Goal: Information Seeking & Learning: Understand process/instructions

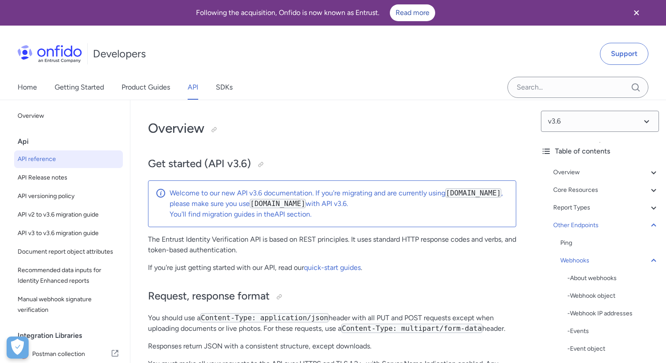
select select "javascript"
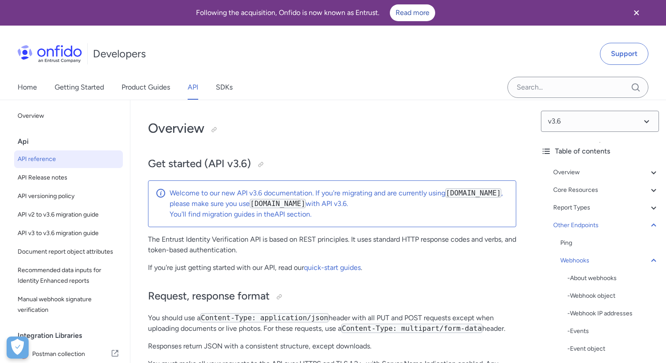
select select "javascript"
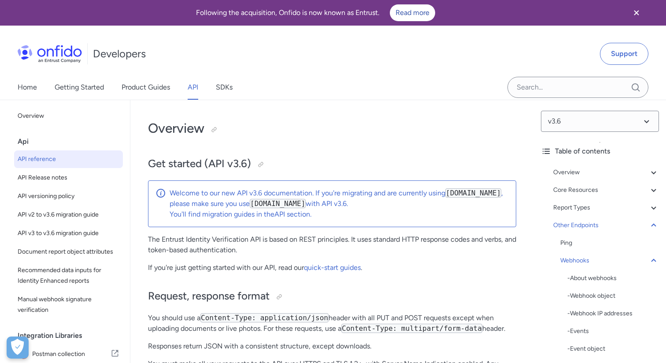
select select "javascript"
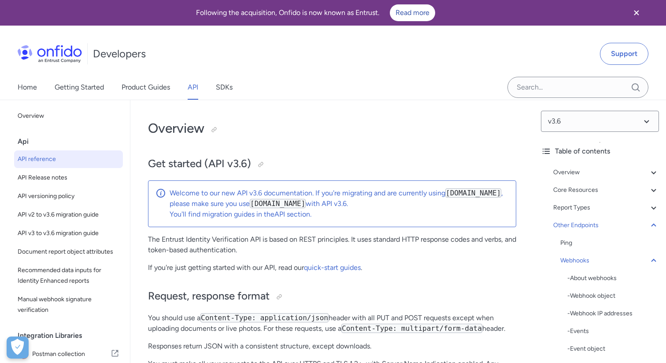
select select "javascript"
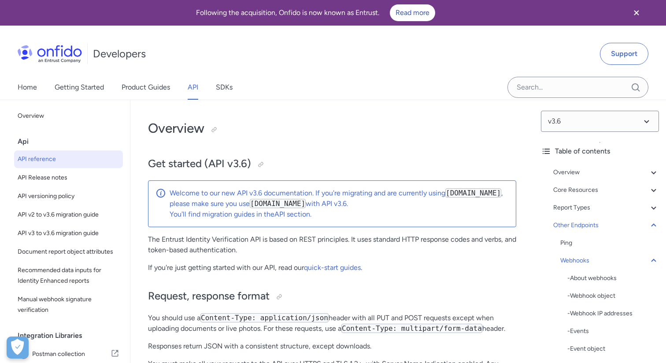
select select "javascript"
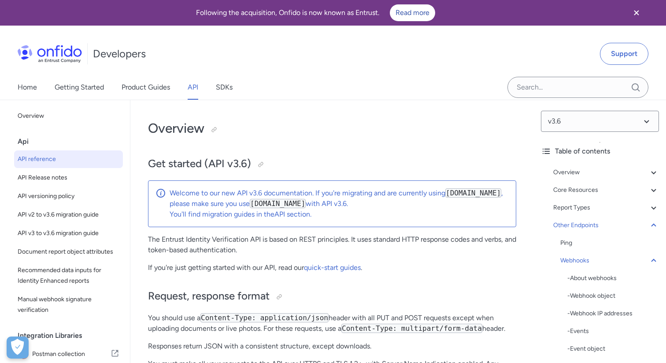
select select "javascript"
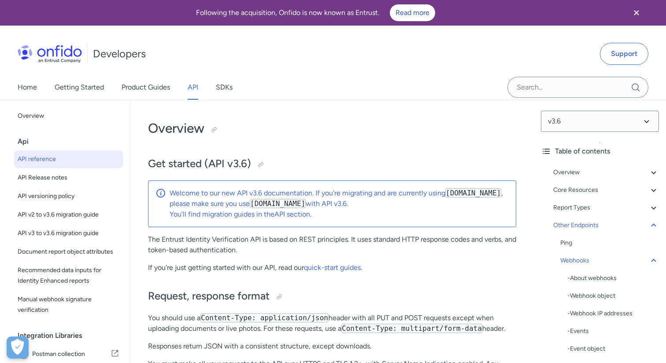
select select "javascript"
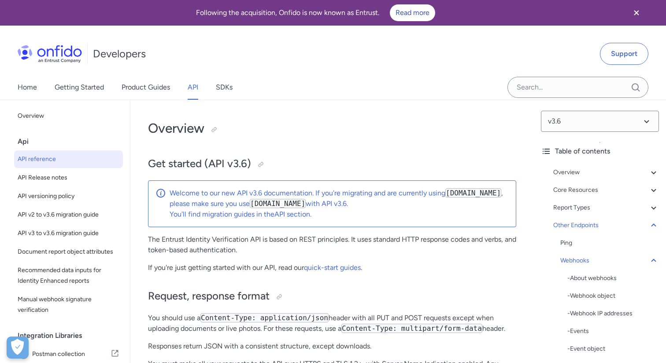
select select "javascript"
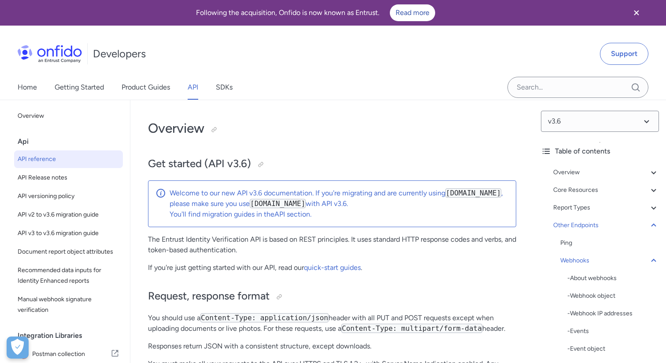
select select "javascript"
